Goal: Communication & Community: Participate in discussion

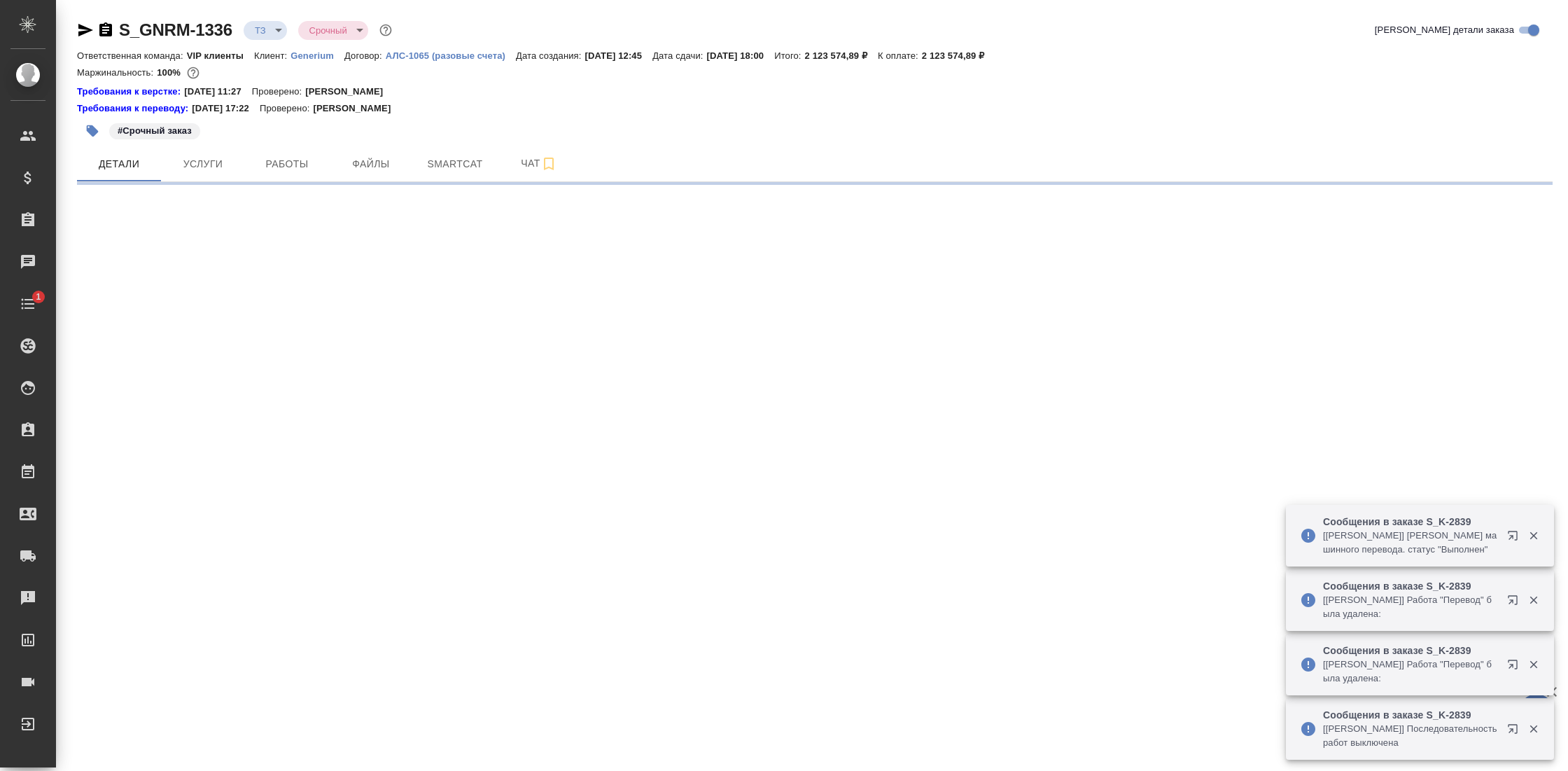
select select "RU"
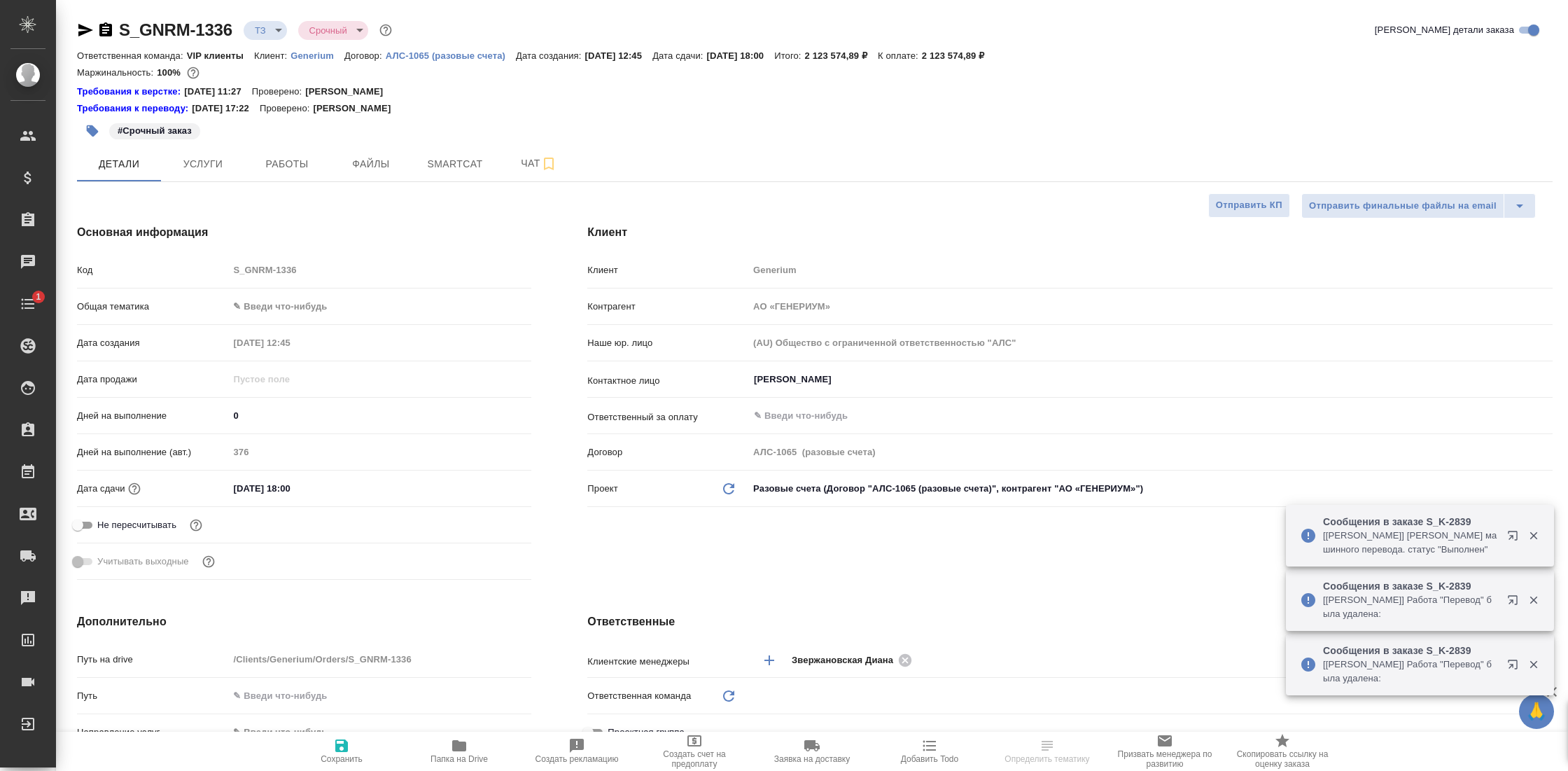
type textarea "x"
type input "[PERSON_NAME]"
type input "VIP клиенты"
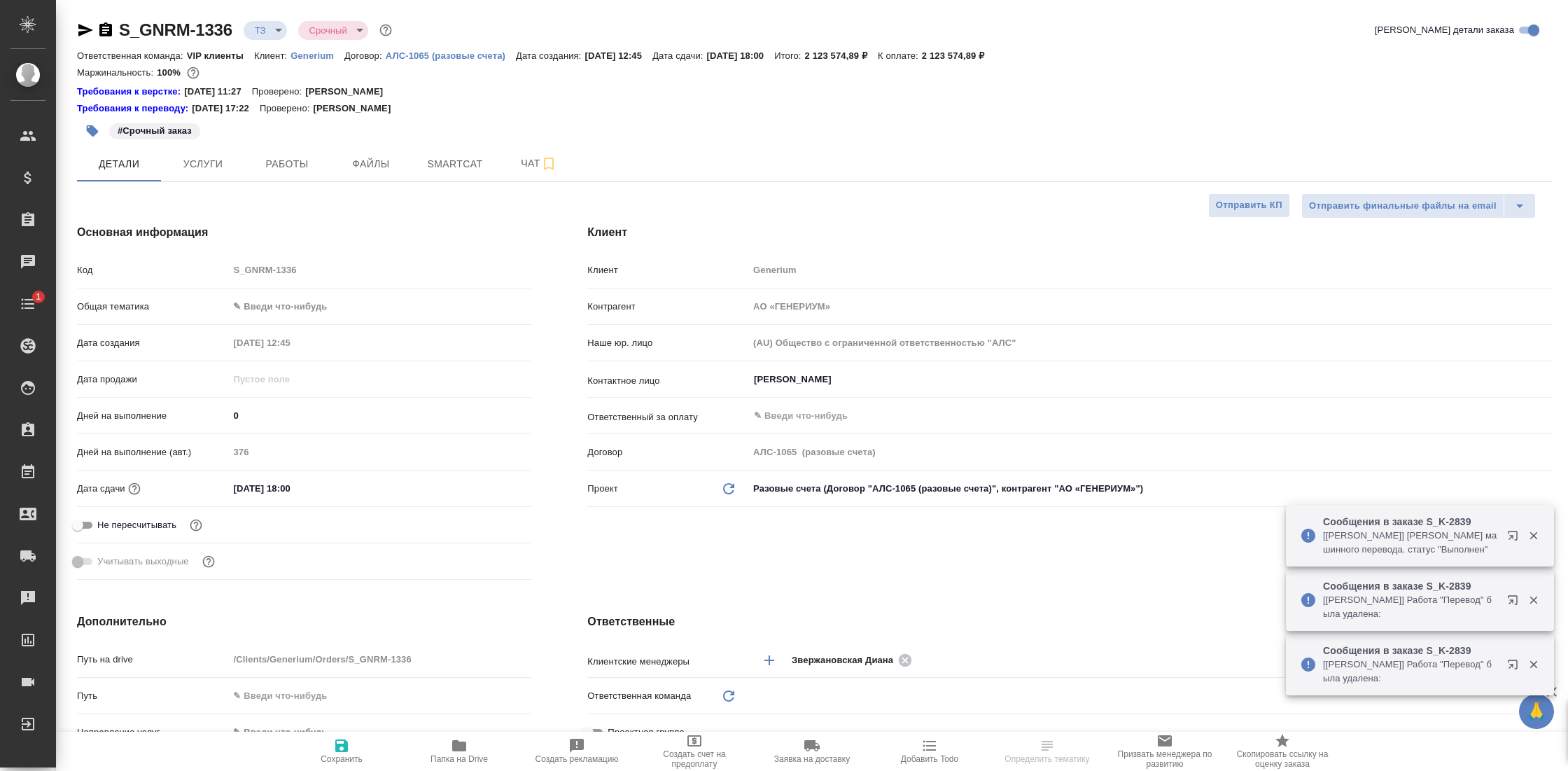
type input "[PERSON_NAME]"
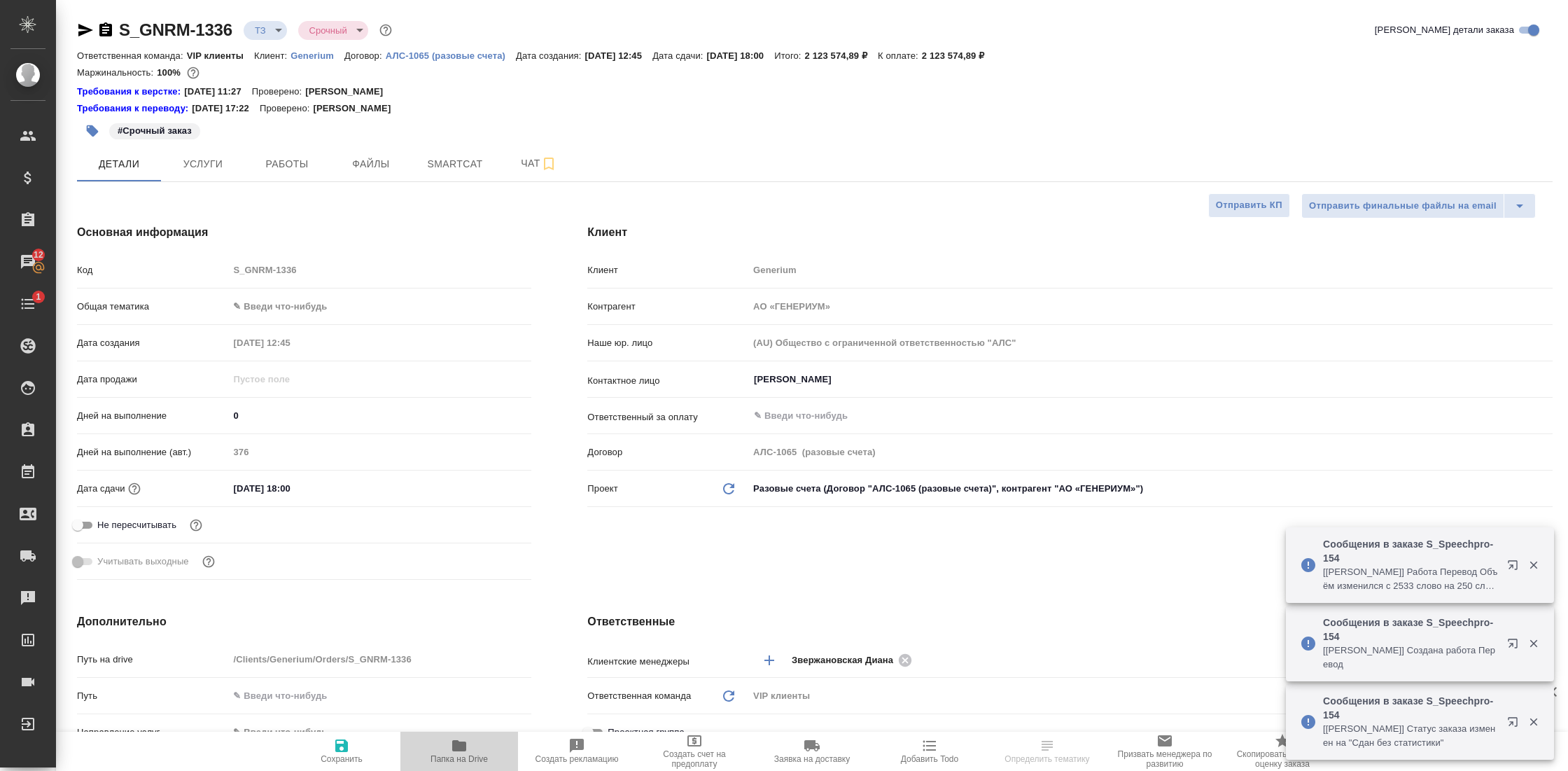
click at [460, 743] on icon "button" at bounding box center [459, 745] width 14 height 11
select select "RU"
type textarea "x"
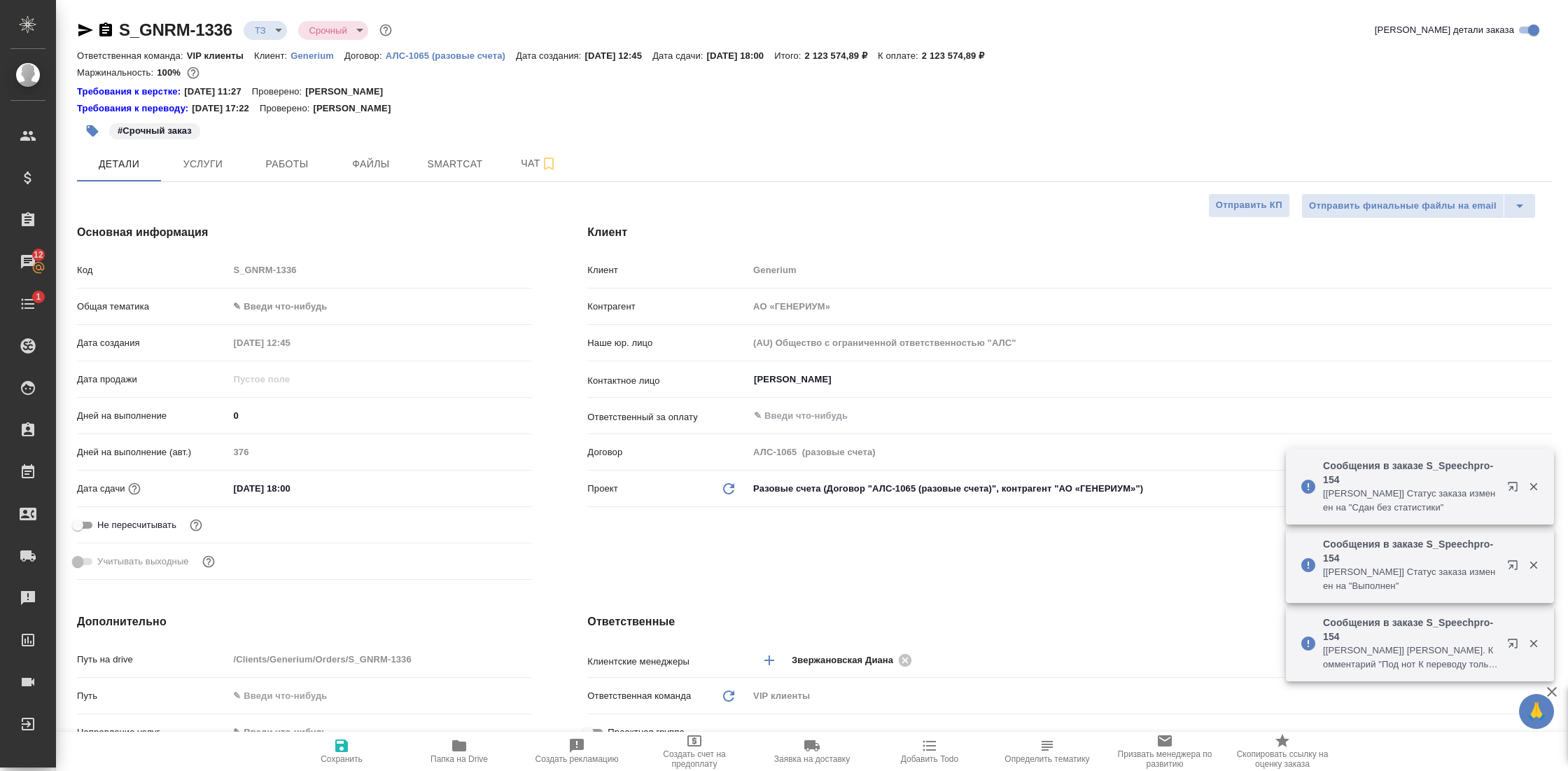
type textarea "x"
click at [103, 30] on icon "button" at bounding box center [106, 30] width 17 height 17
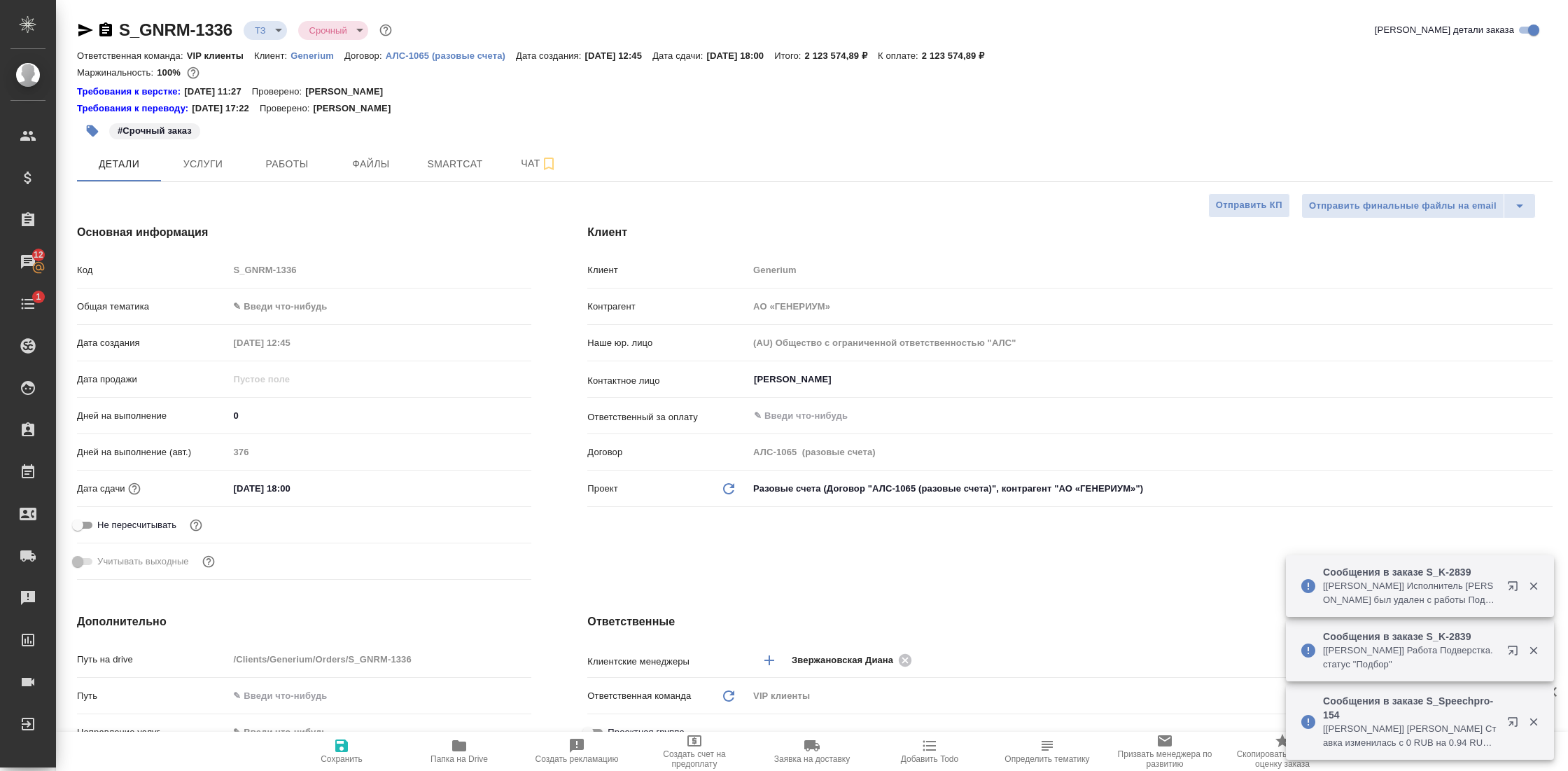
type textarea "x"
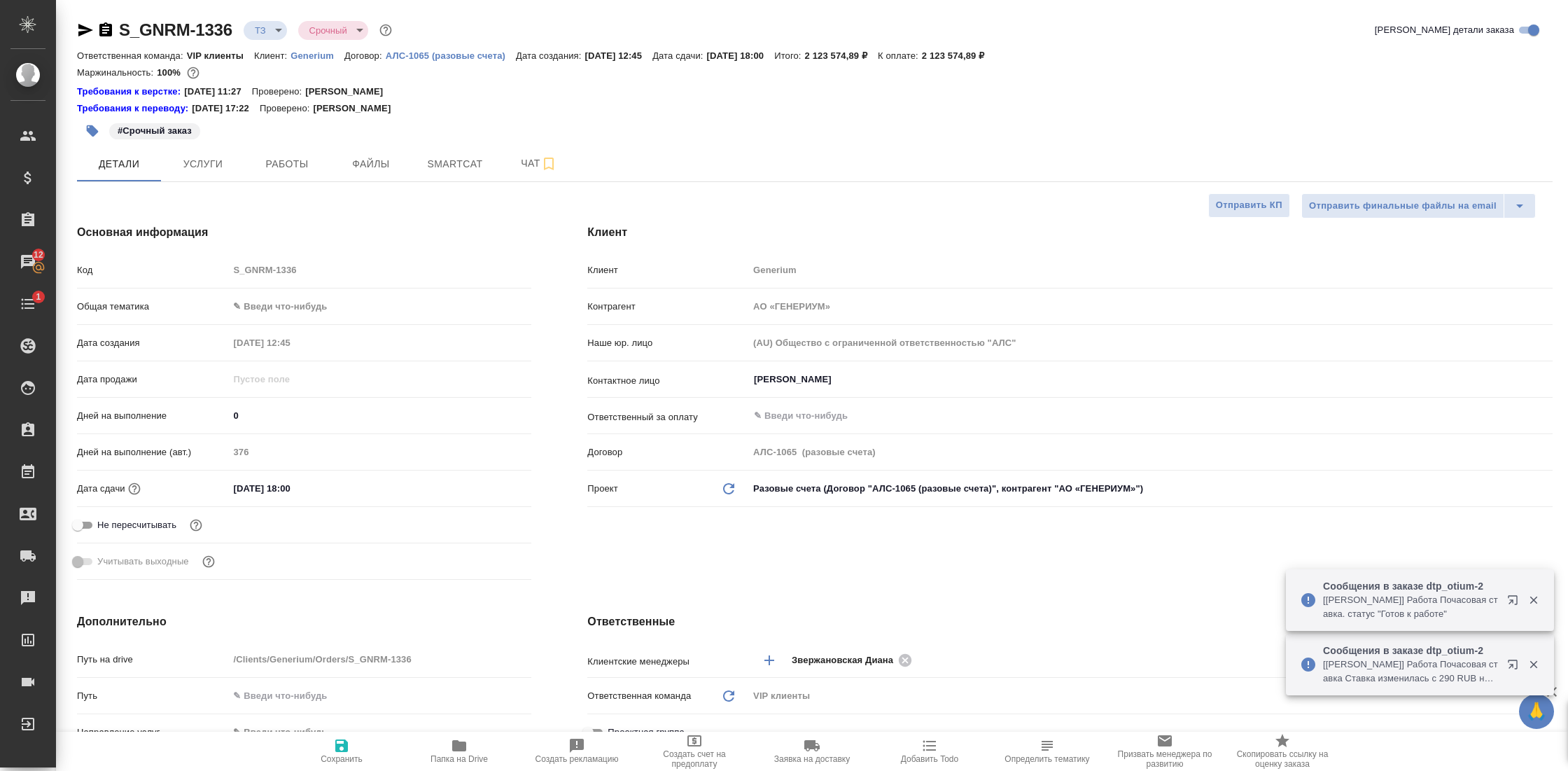
type textarea "x"
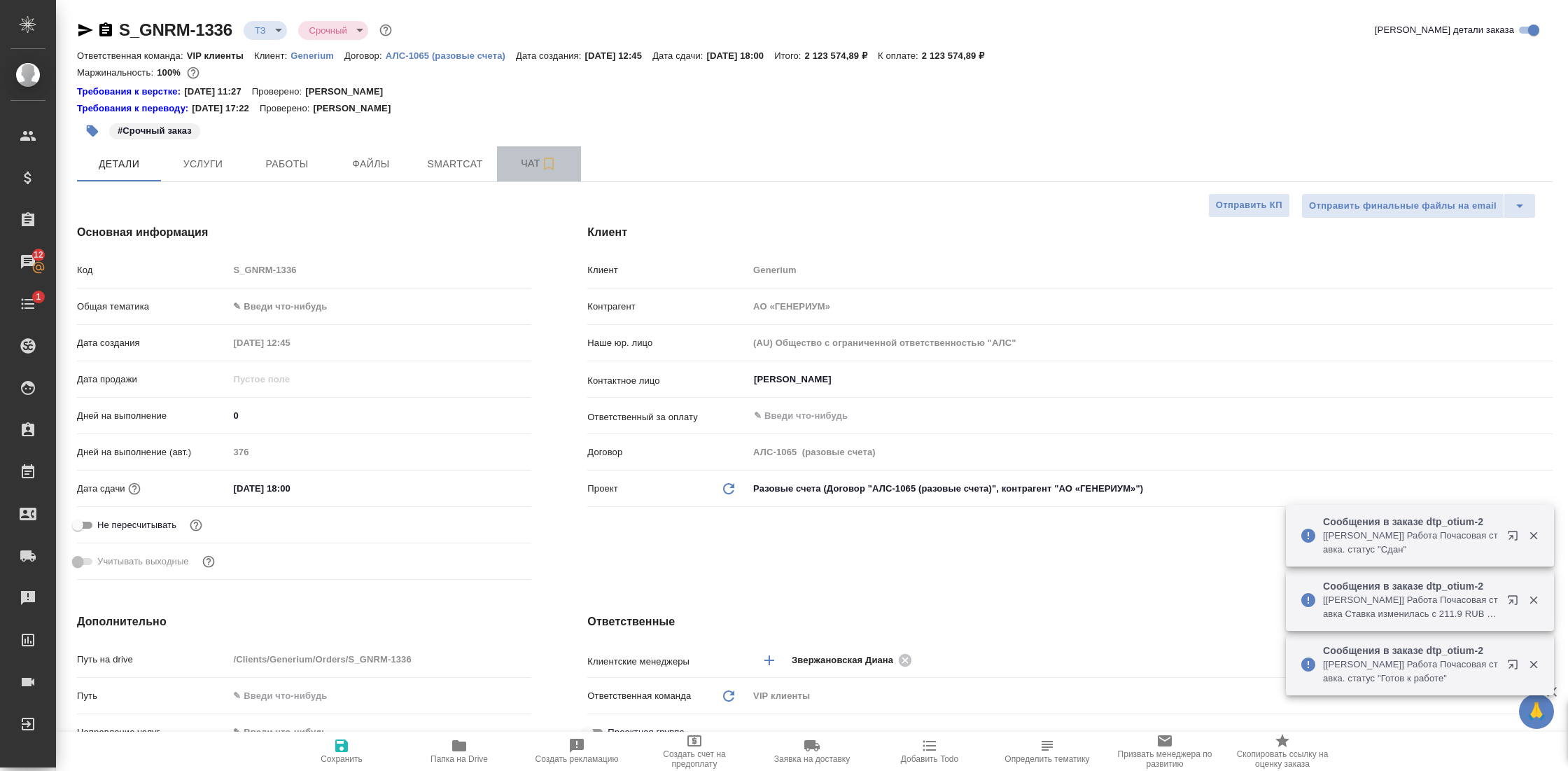
click at [519, 163] on span "Чат" at bounding box center [539, 163] width 67 height 17
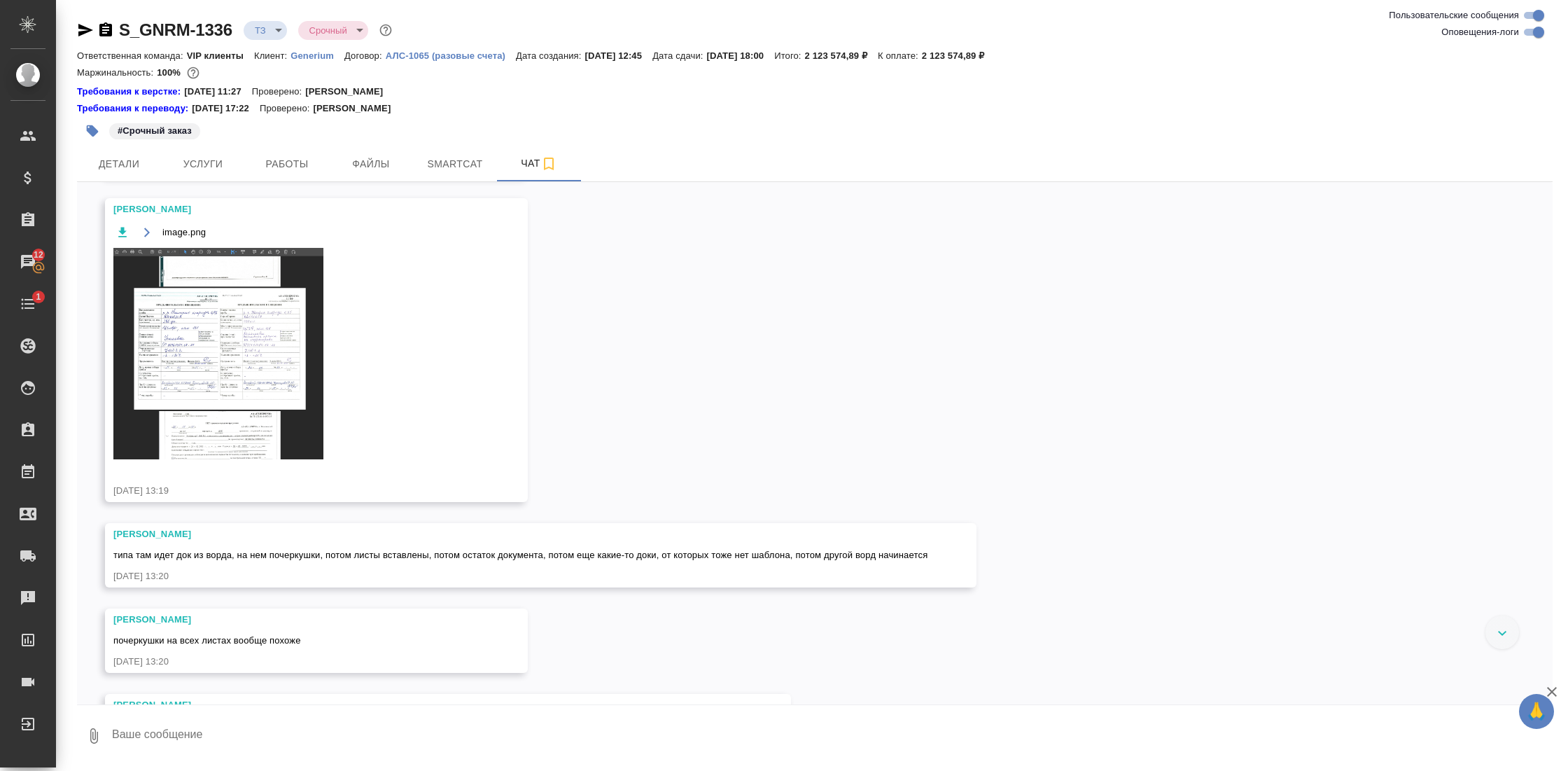
scroll to position [1409, 0]
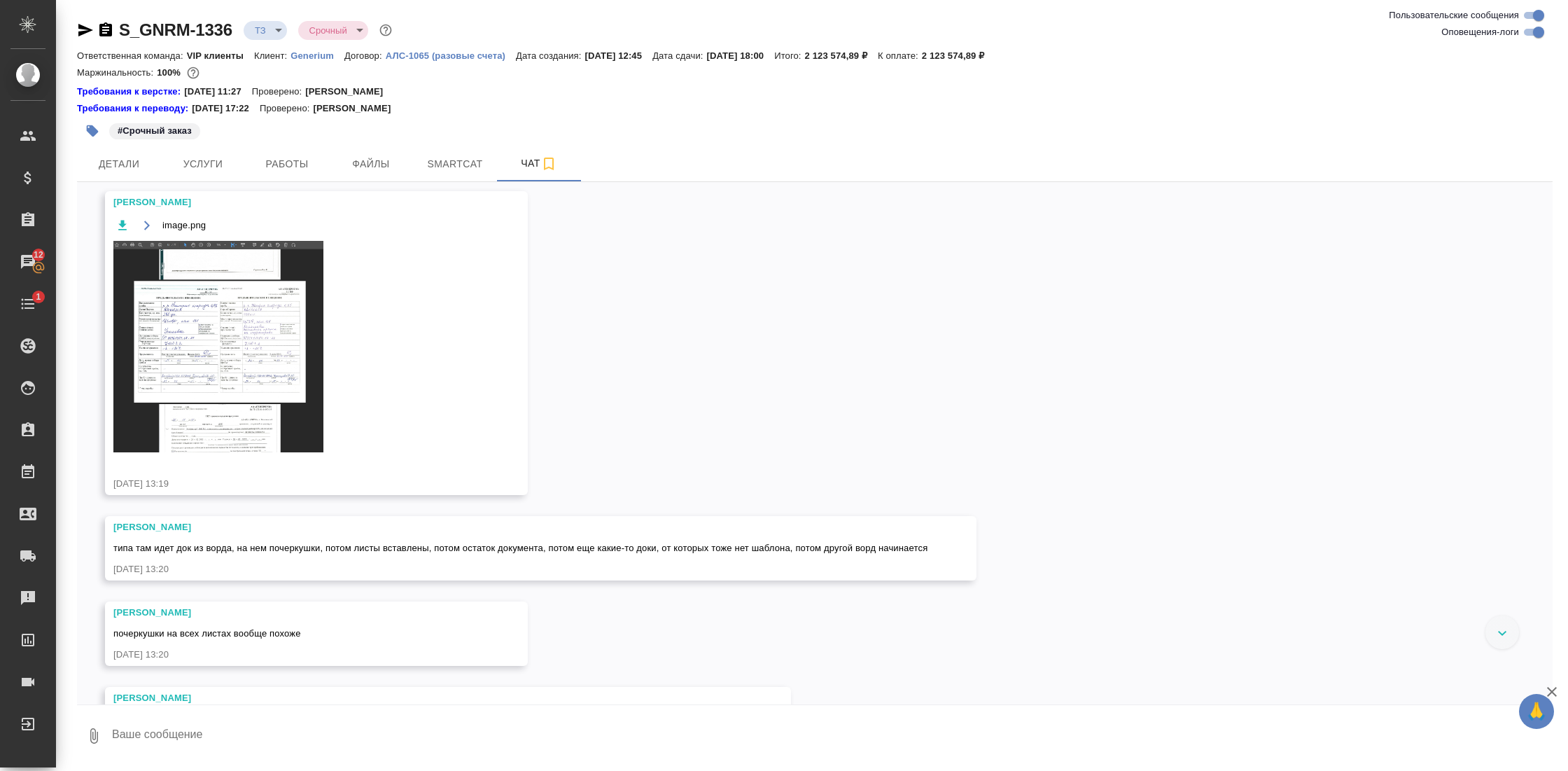
click at [271, 332] on img at bounding box center [219, 347] width 210 height 212
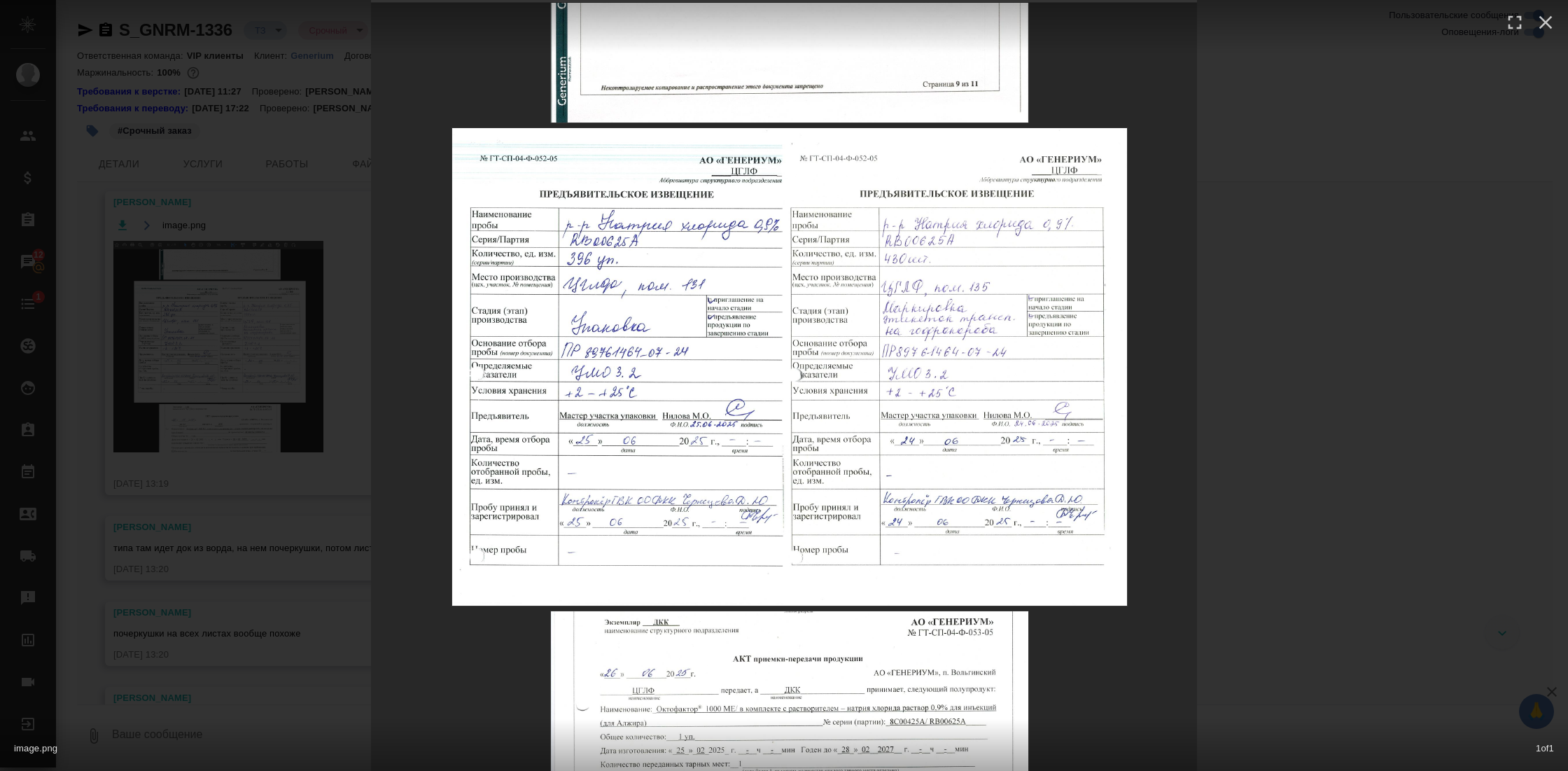
click at [1353, 453] on div "image.png 1 of 1" at bounding box center [784, 386] width 1568 height 771
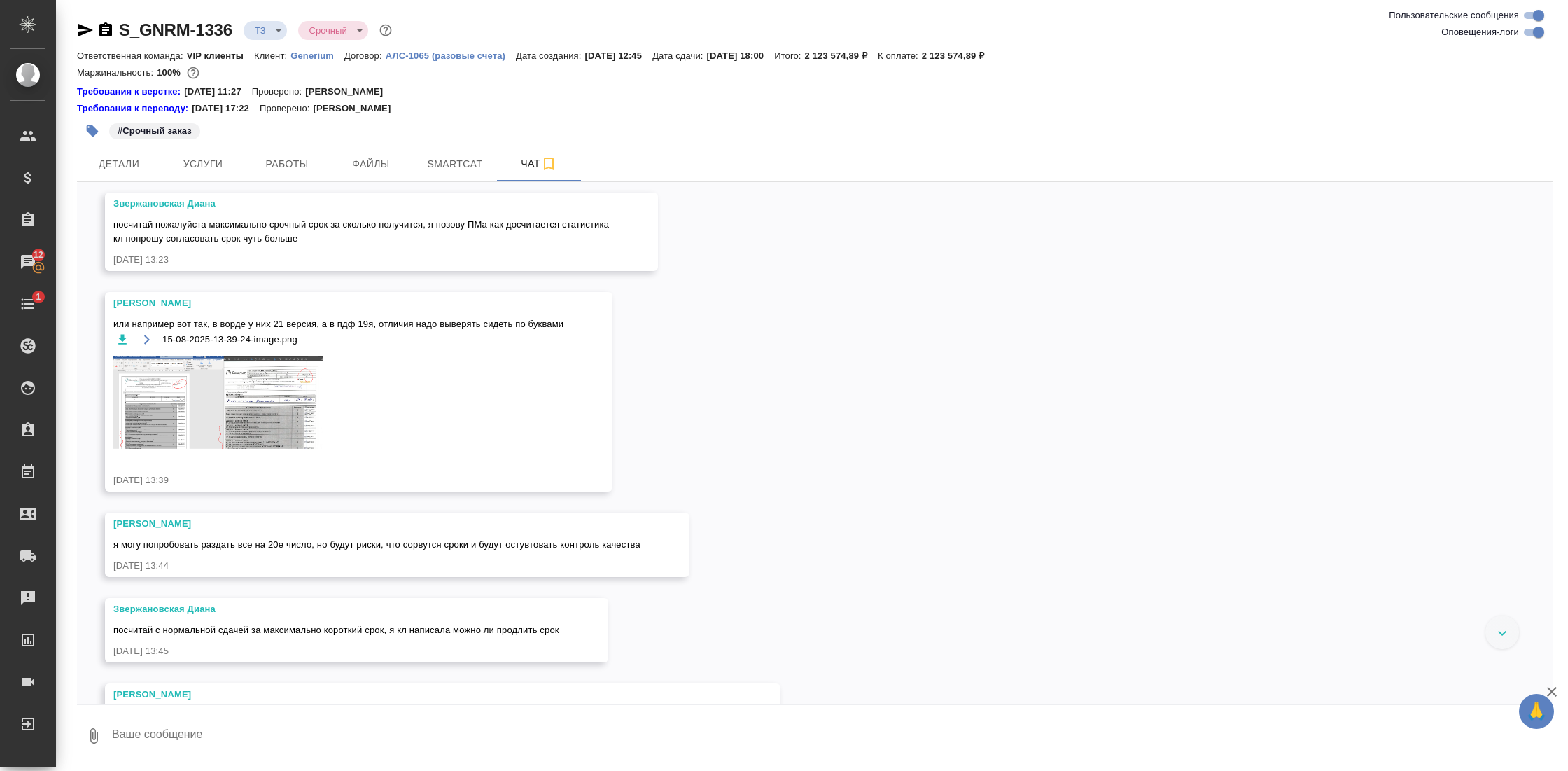
scroll to position [2002, 0]
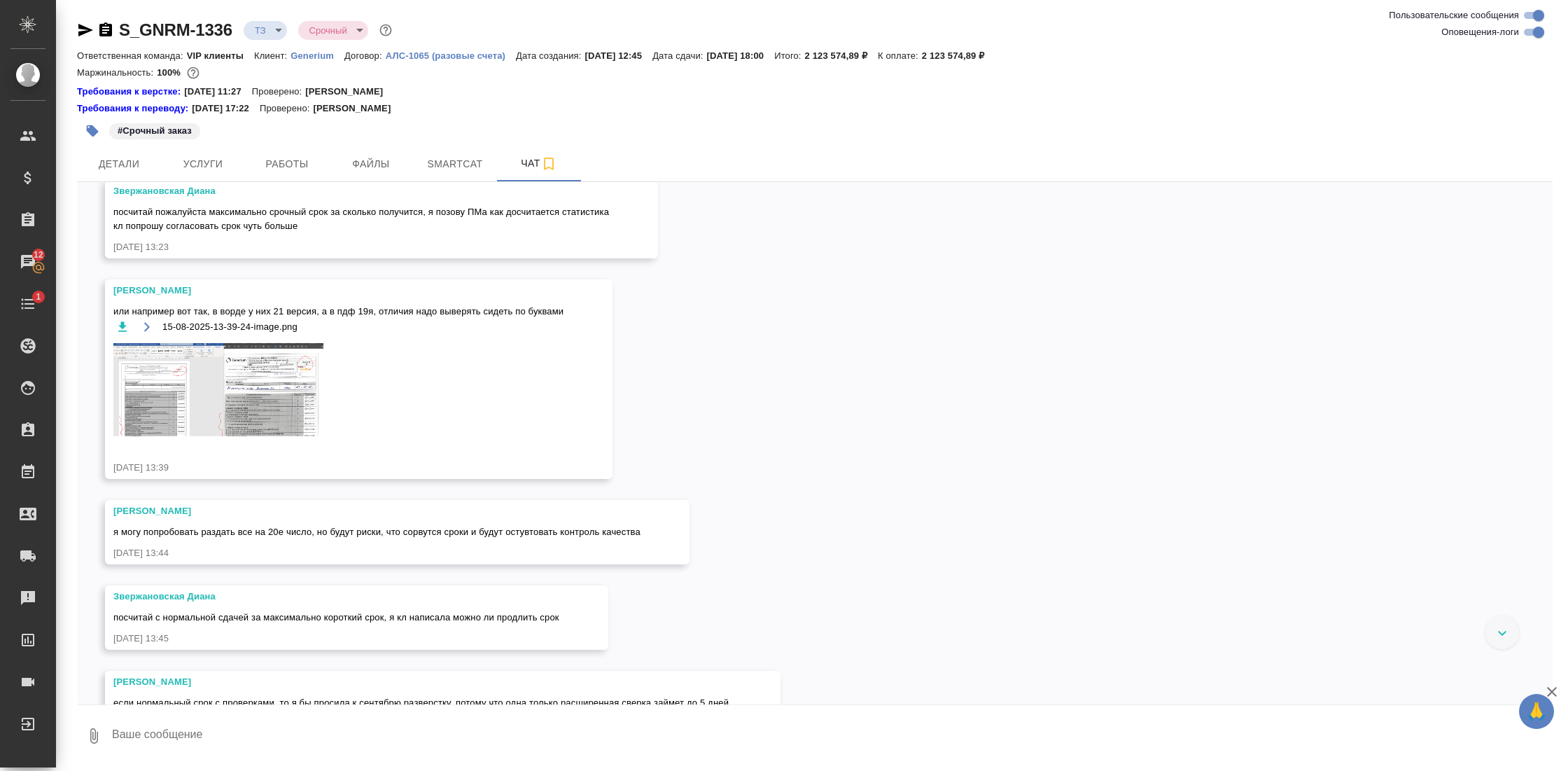
click at [158, 427] on img at bounding box center [219, 390] width 210 height 93
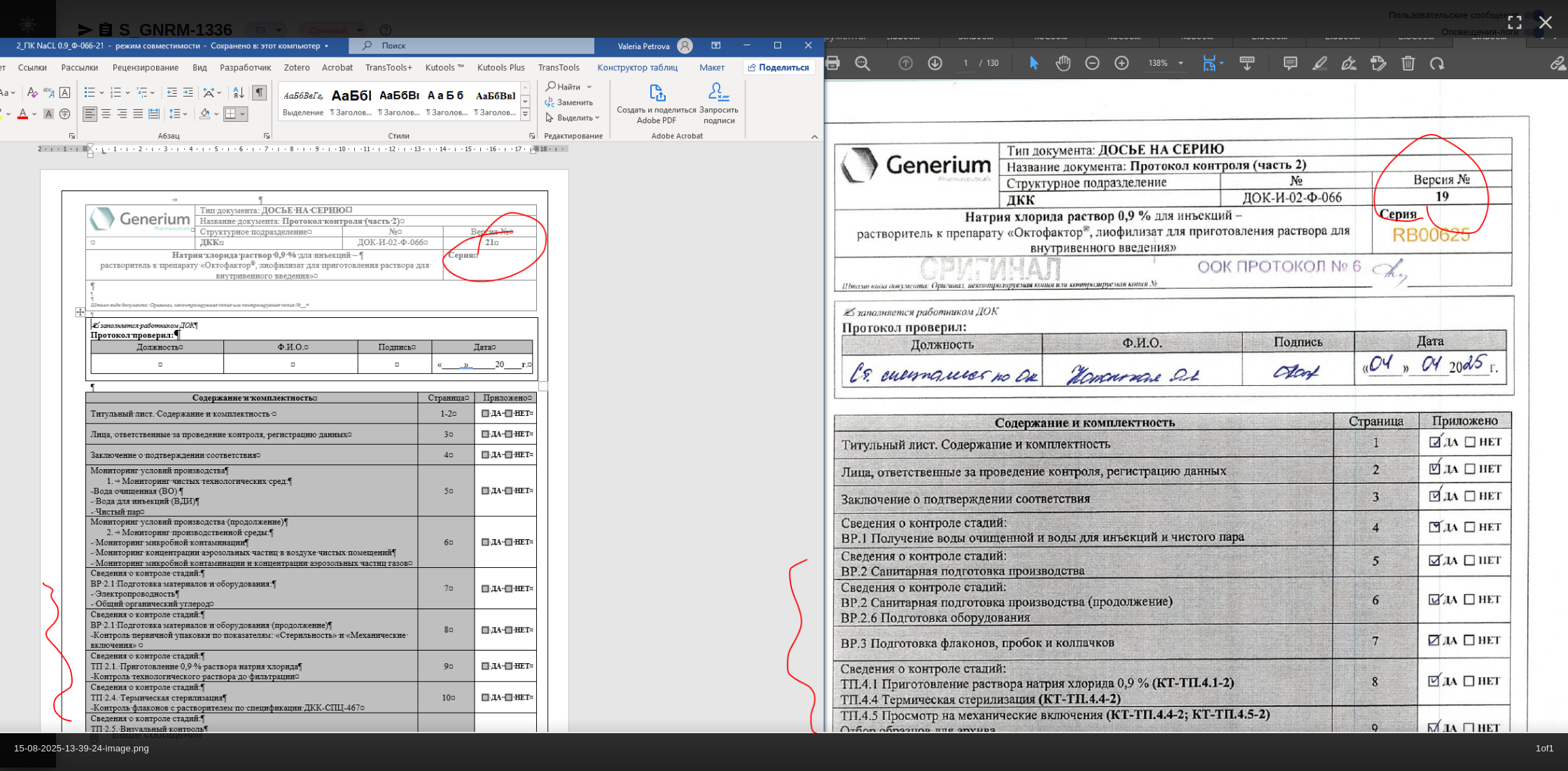
click at [966, 499] on img at bounding box center [784, 386] width 1568 height 696
click at [1546, 21] on icon "button" at bounding box center [1546, 22] width 13 height 13
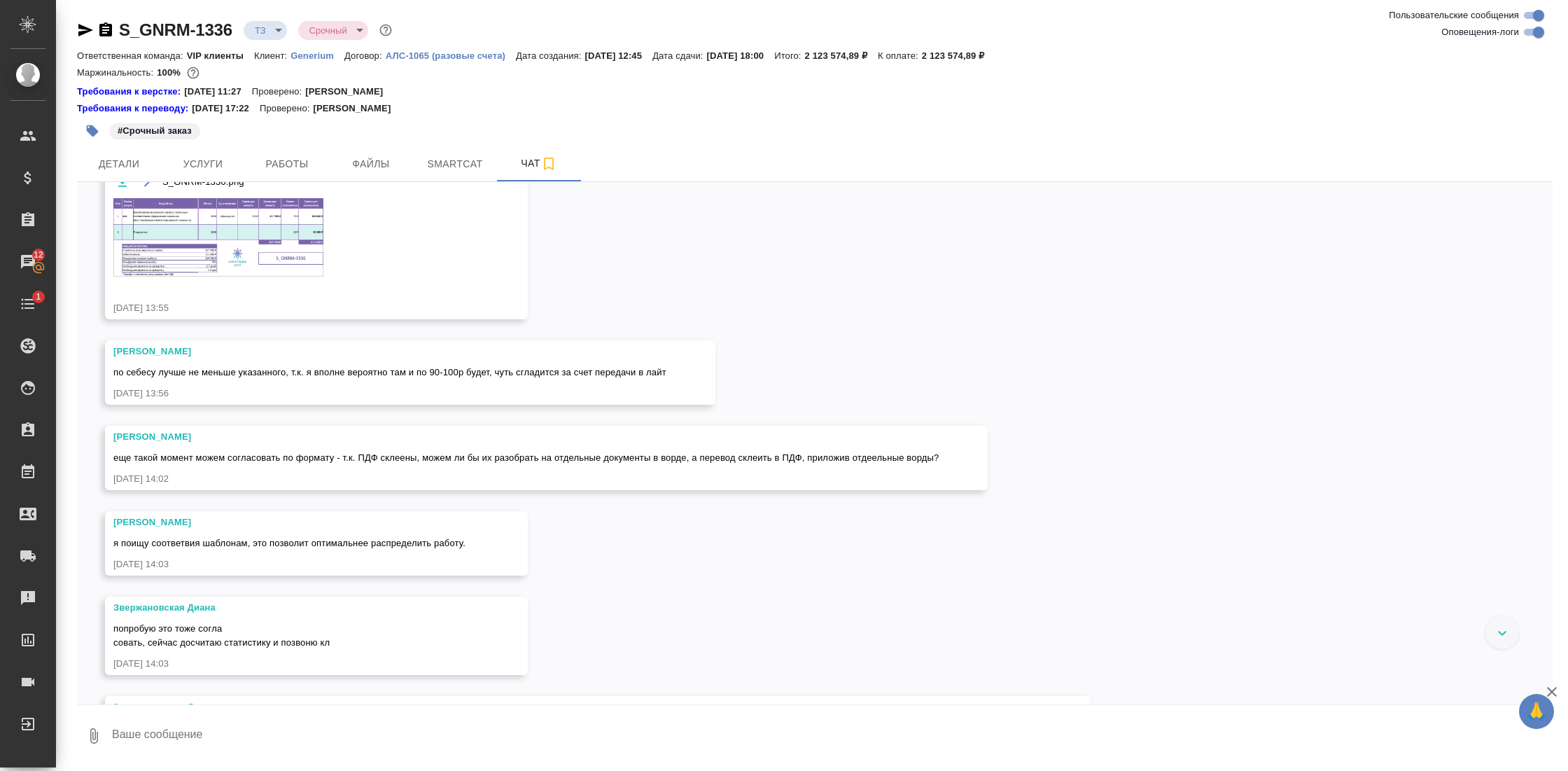
scroll to position [2700, 0]
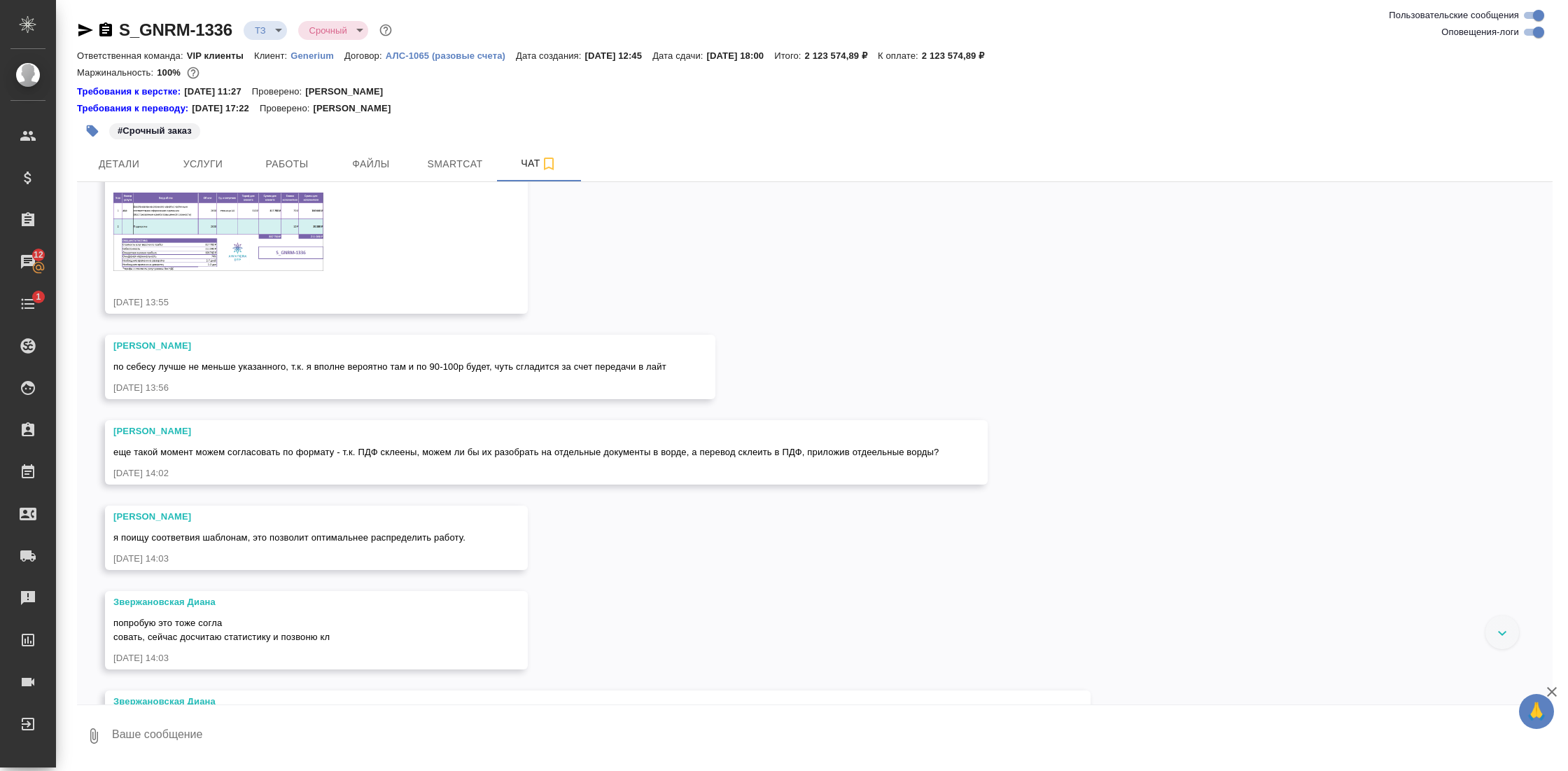
click at [293, 262] on img at bounding box center [219, 231] width 210 height 78
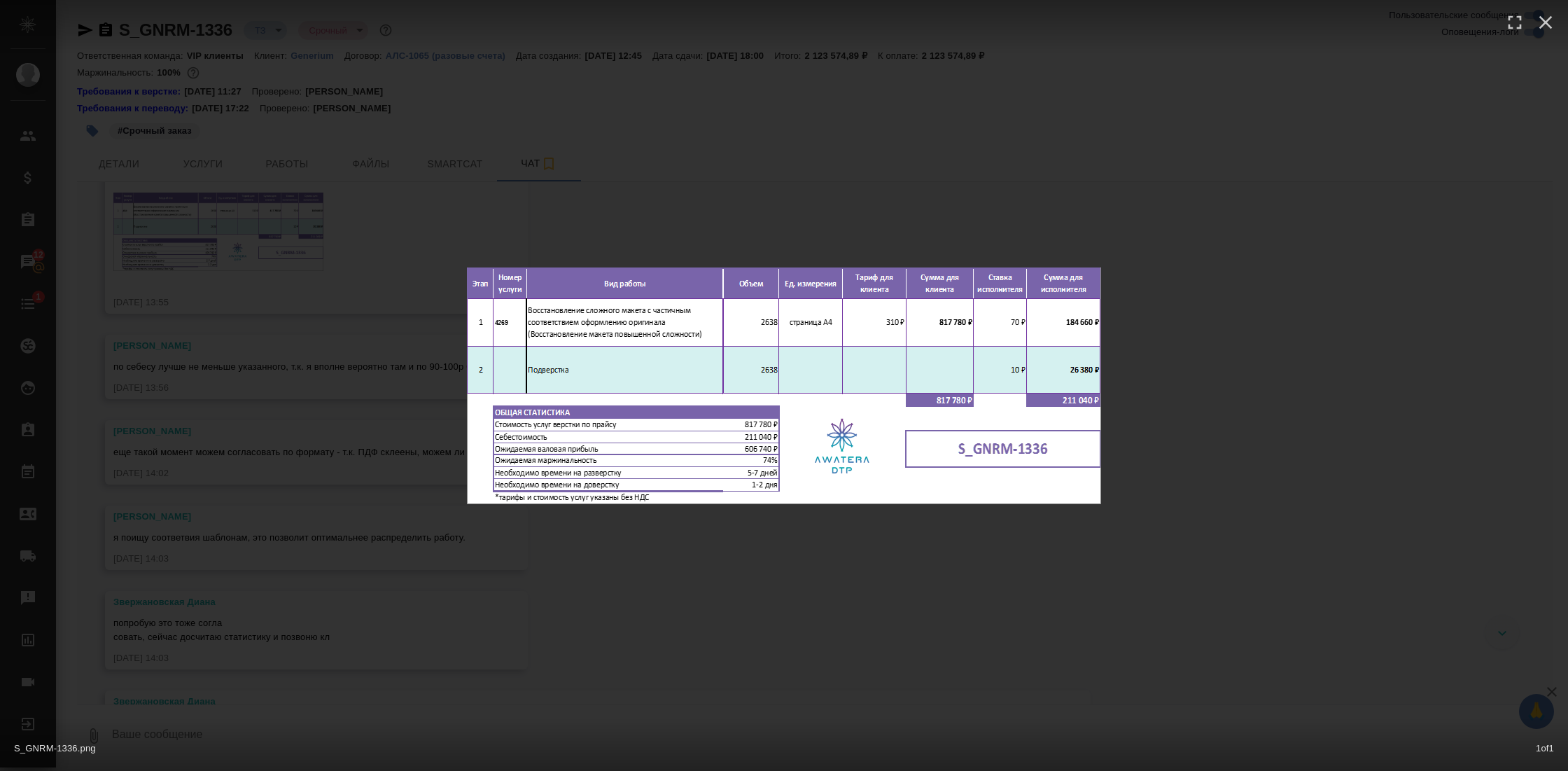
click at [1219, 568] on div "S_GNRM-1336.png 1 of 1" at bounding box center [784, 386] width 1568 height 771
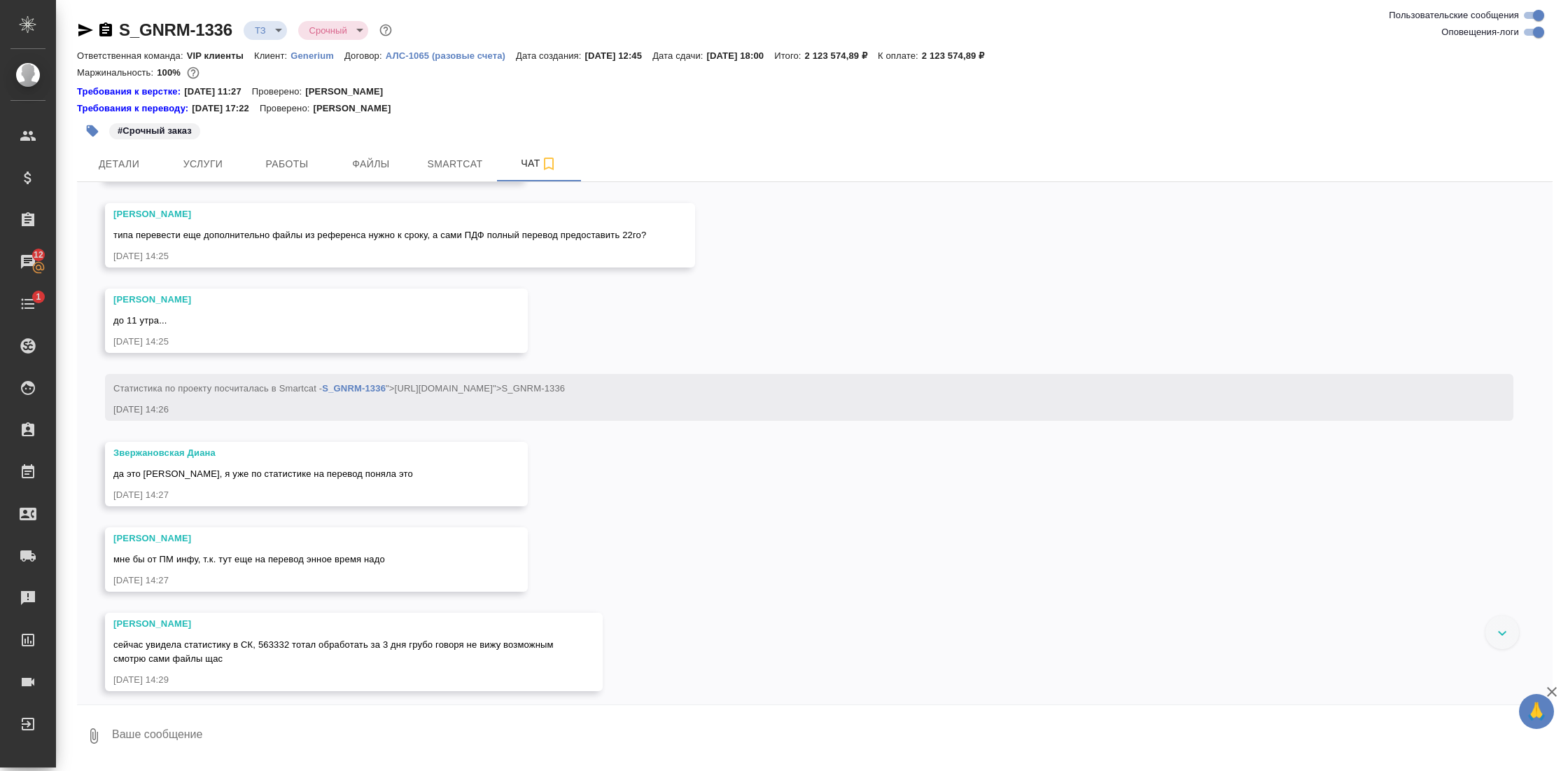
scroll to position [3690, 0]
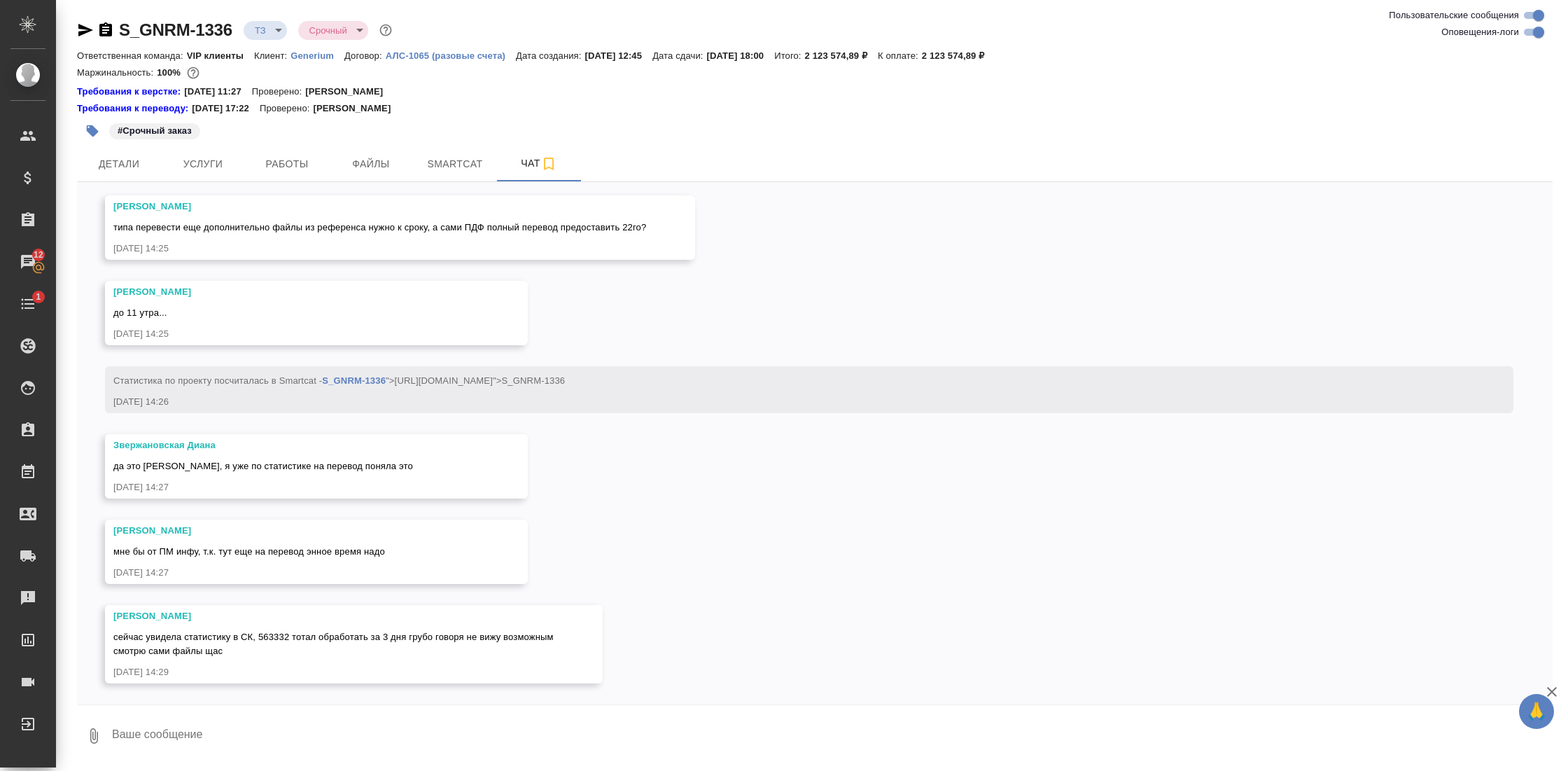
click at [107, 35] on icon "button" at bounding box center [106, 29] width 13 height 14
